Goal: Download file/media

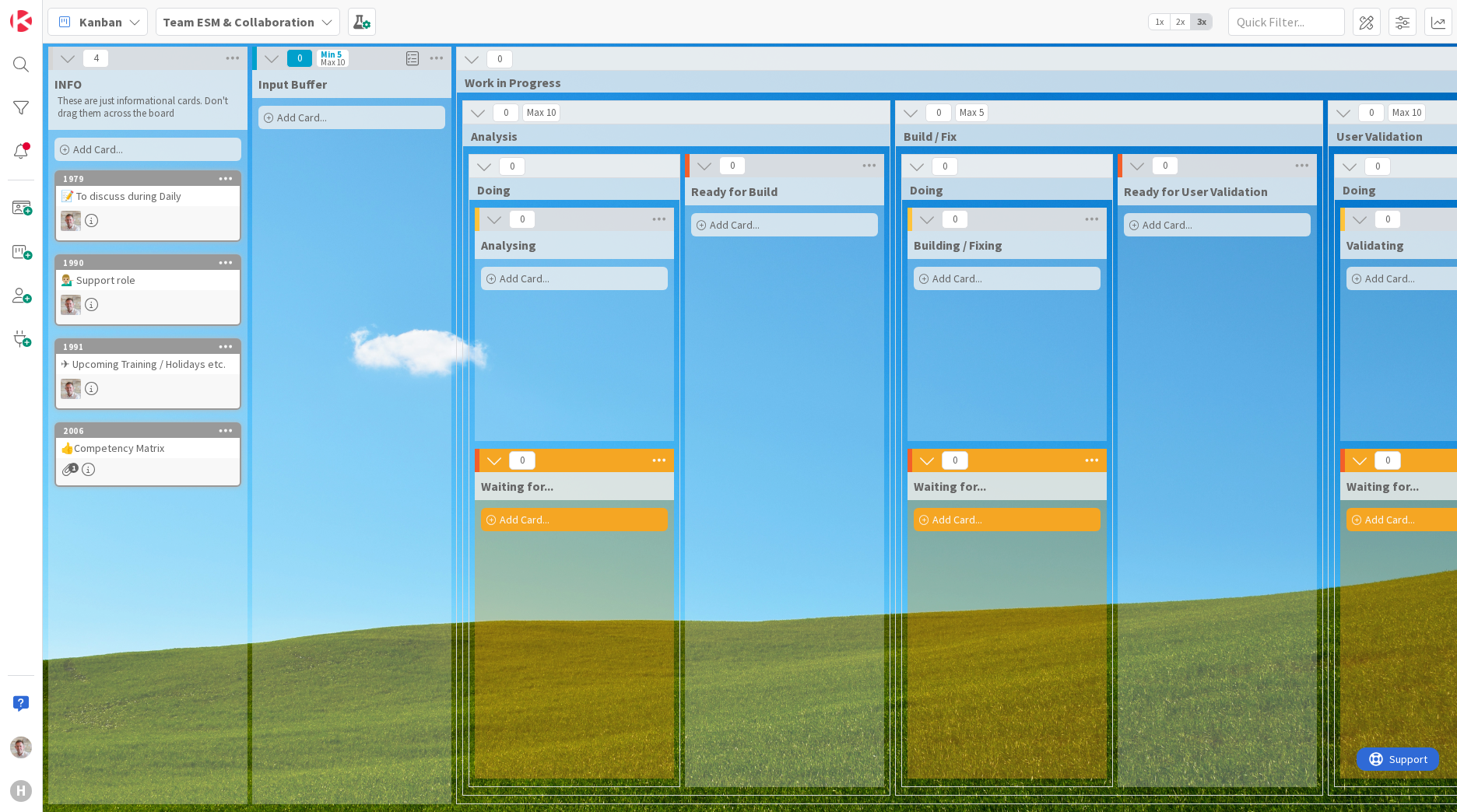
click at [139, 443] on div "👍Competency Matrix" at bounding box center [148, 447] width 184 height 20
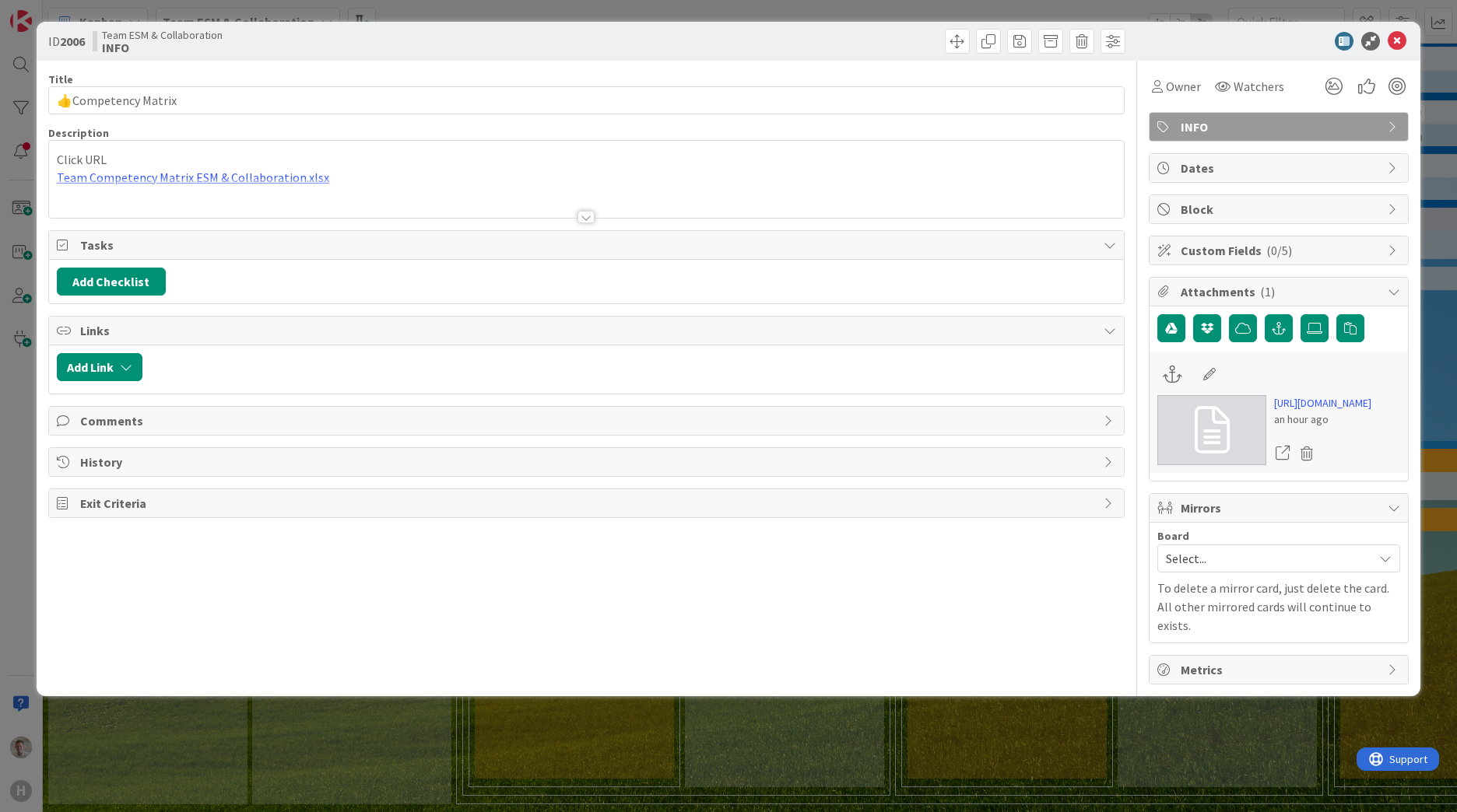
click at [182, 172] on div "Click URL Team Competency Matrix ESM & Collaboration.xlsx" at bounding box center [587, 179] width 1075 height 77
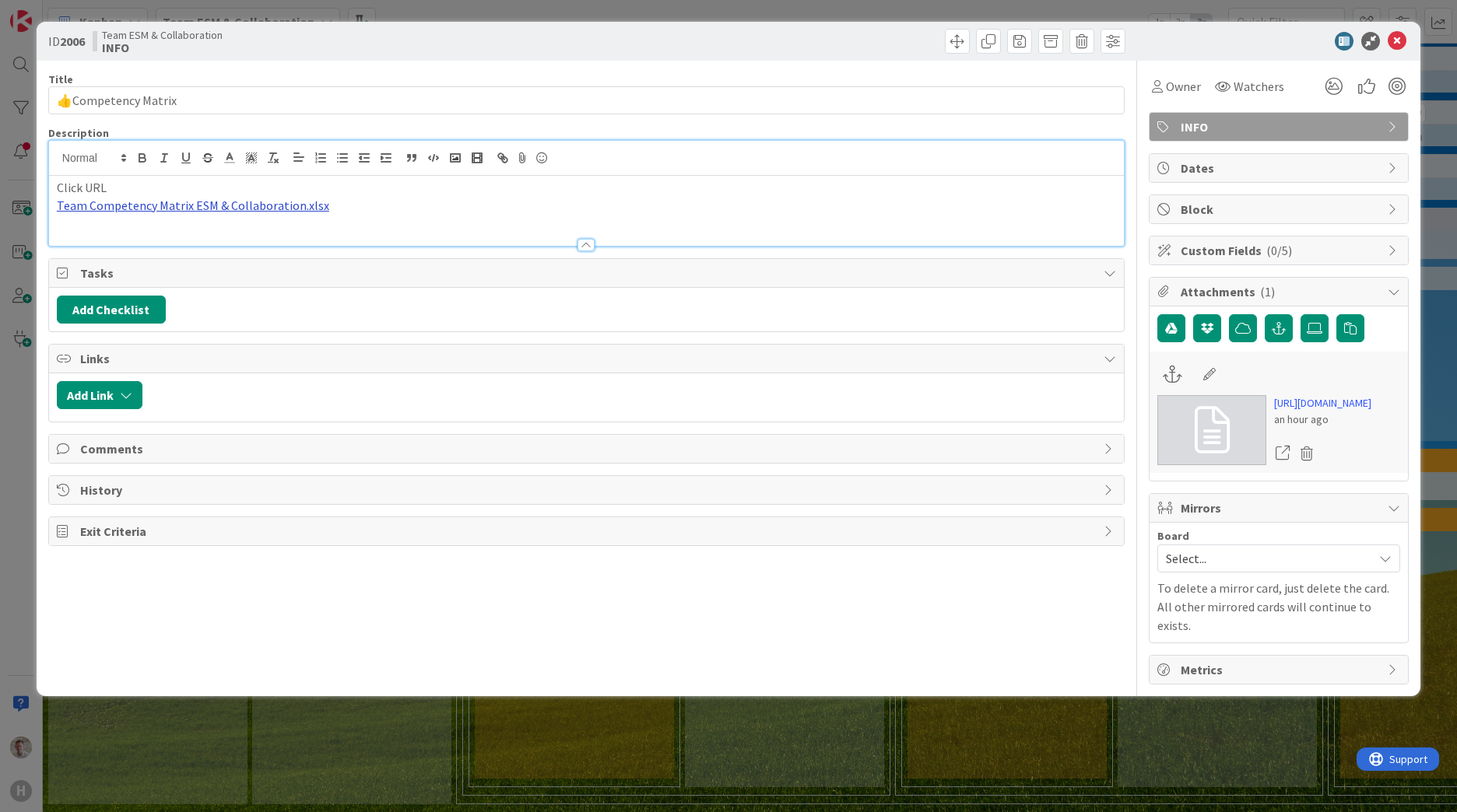
click at [167, 206] on link "Team Competency Matrix ESM & Collaboration.xlsx" at bounding box center [193, 205] width 272 height 16
click at [173, 236] on link "[URL][DOMAIN_NAME]" at bounding box center [148, 235] width 107 height 20
